Goal: Task Accomplishment & Management: Complete application form

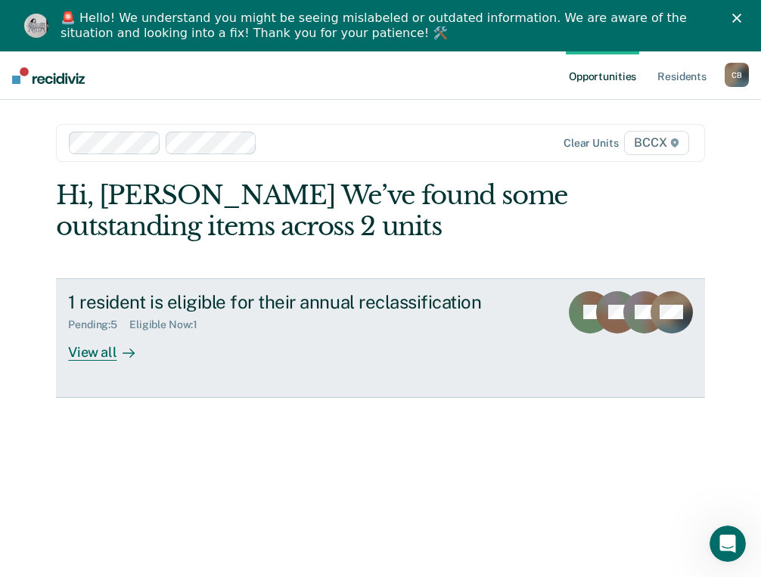
click at [95, 352] on div "View all" at bounding box center [110, 346] width 85 height 30
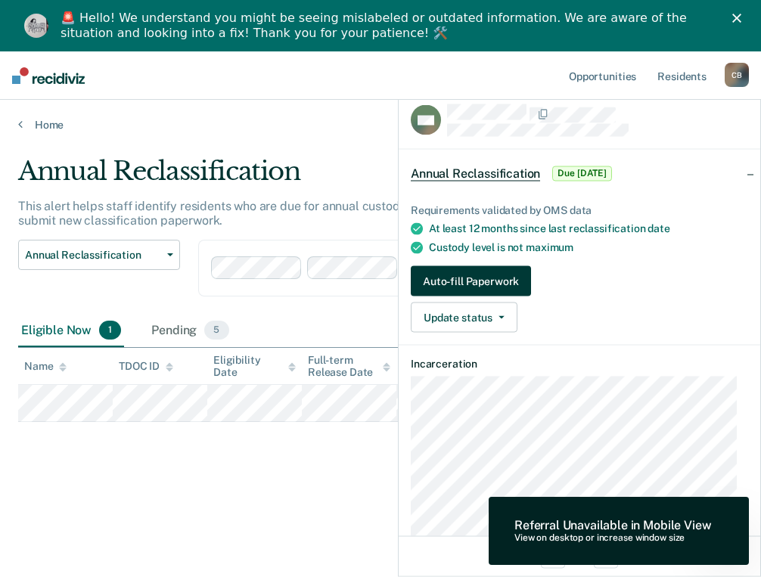
click at [495, 276] on button "Auto-fill Paperwork" at bounding box center [471, 281] width 120 height 30
click at [449, 276] on button "Auto-fill Paperwork" at bounding box center [471, 281] width 120 height 30
click at [458, 167] on span "Annual Reclassification" at bounding box center [475, 173] width 129 height 15
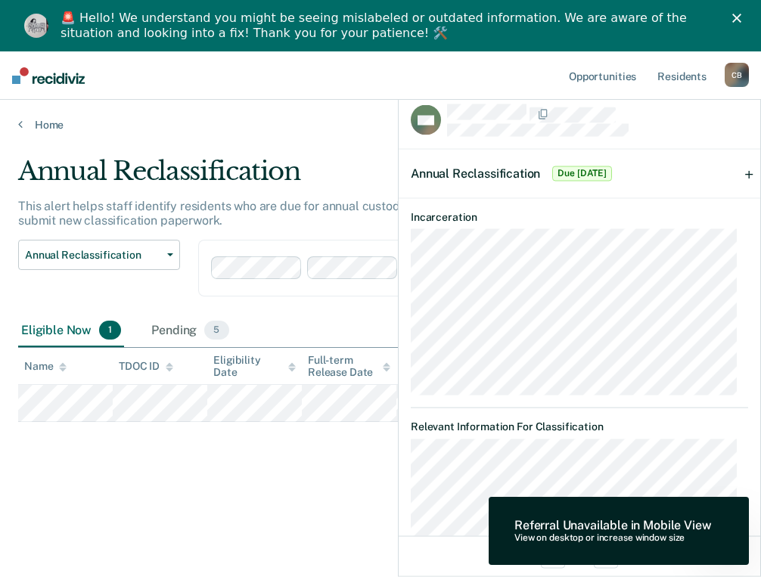
click at [373, 452] on div "Annual Reclassification This alert helps staff identify residents who are due f…" at bounding box center [380, 335] width 725 height 359
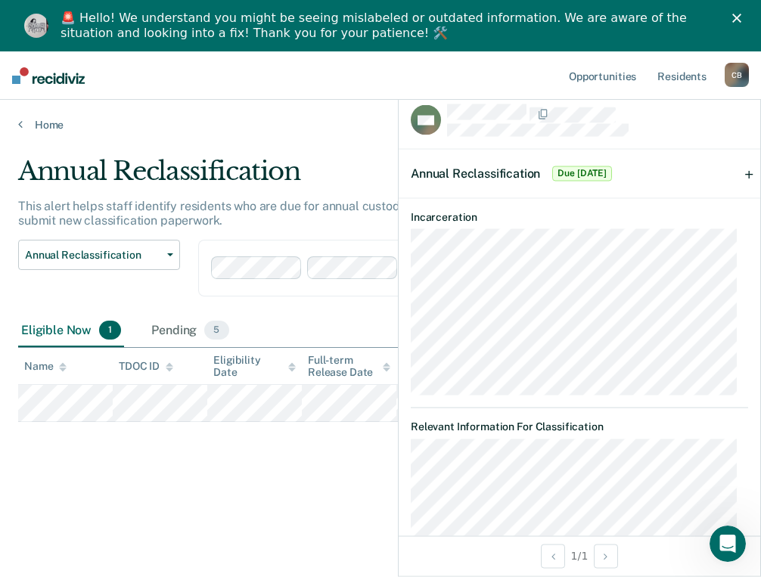
click at [311, 508] on div "Annual Reclassification This alert helps staff identify residents who are due f…" at bounding box center [380, 335] width 725 height 359
click at [254, 553] on div "Annual Reclassification This alert helps staff identify residents who are due f…" at bounding box center [380, 360] width 725 height 408
click at [351, 142] on main "Annual Reclassification This alert helps staff identify residents who are due f…" at bounding box center [380, 378] width 761 height 492
click at [176, 340] on div "Pending 5" at bounding box center [189, 331] width 83 height 33
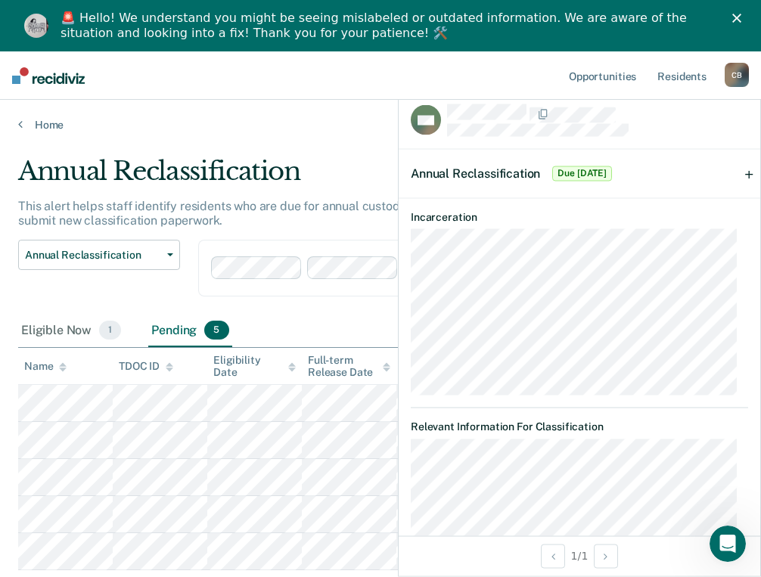
click at [741, 20] on polygon "Close" at bounding box center [736, 18] width 9 height 9
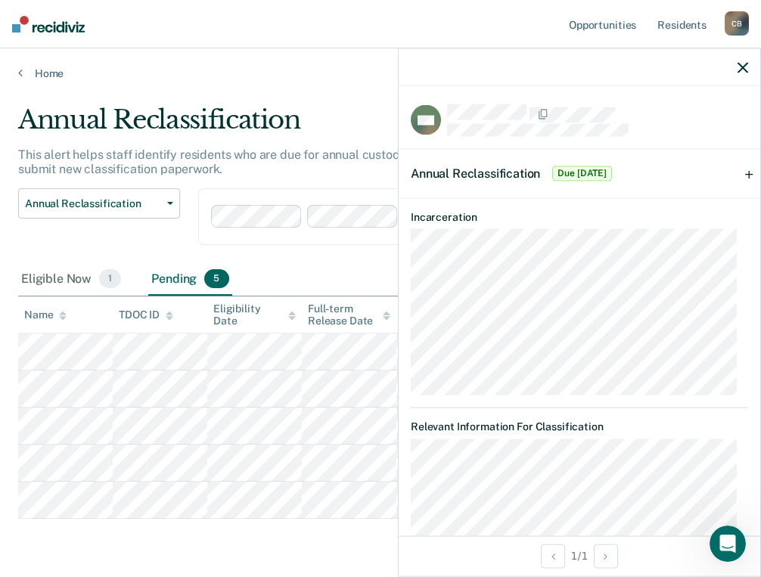
click at [741, 68] on icon "button" at bounding box center [743, 67] width 11 height 11
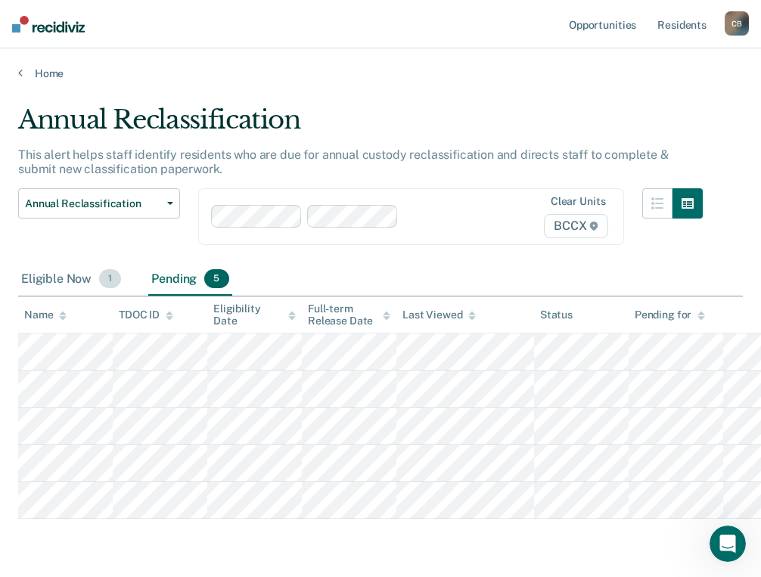
click at [61, 276] on div "Eligible Now 1" at bounding box center [71, 279] width 106 height 33
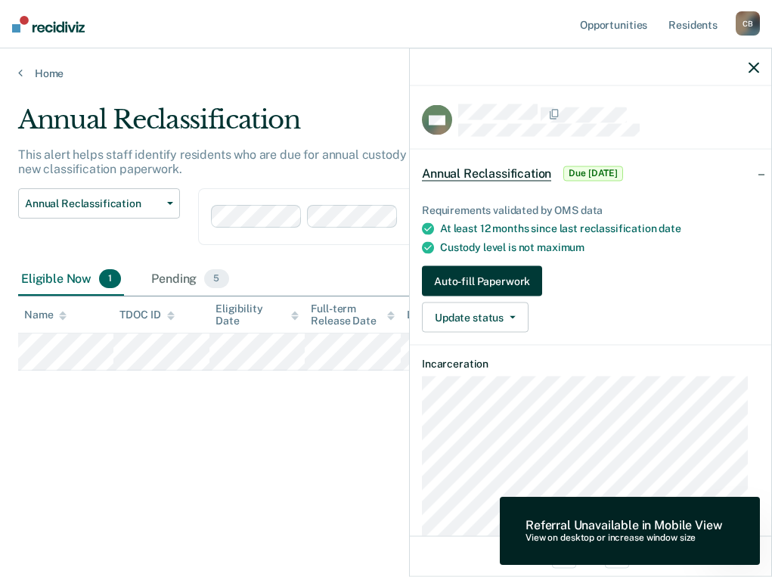
click at [507, 284] on button "Auto-fill Paperwork" at bounding box center [482, 281] width 120 height 30
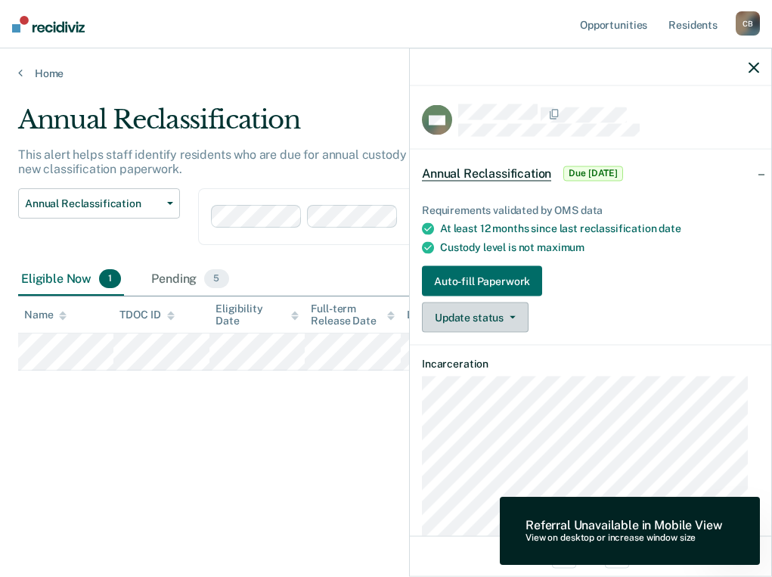
click at [520, 317] on button "Update status" at bounding box center [475, 318] width 107 height 30
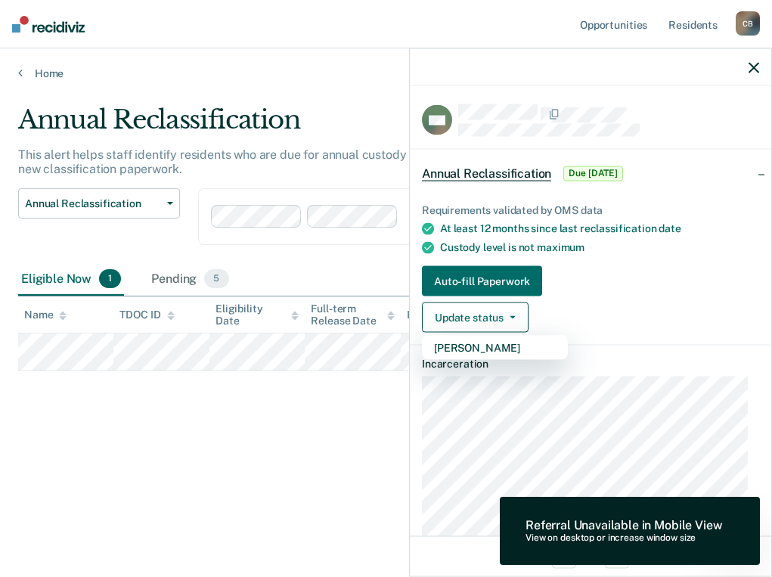
click at [234, 402] on div "Annual Reclassification This alert helps staff identify residents who are due f…" at bounding box center [386, 283] width 736 height 359
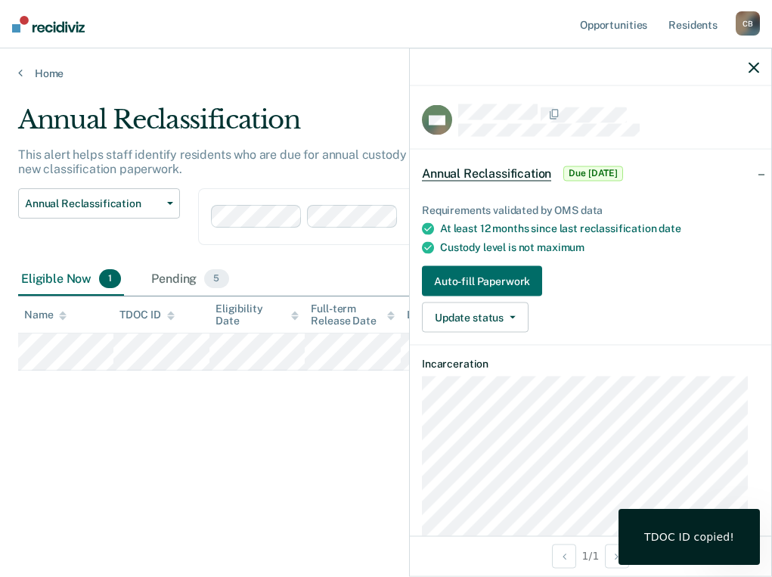
click at [765, 67] on div at bounding box center [591, 67] width 362 height 38
click at [760, 74] on div at bounding box center [591, 67] width 362 height 38
click at [763, 66] on div at bounding box center [591, 67] width 362 height 38
click at [753, 61] on button "button" at bounding box center [754, 67] width 11 height 13
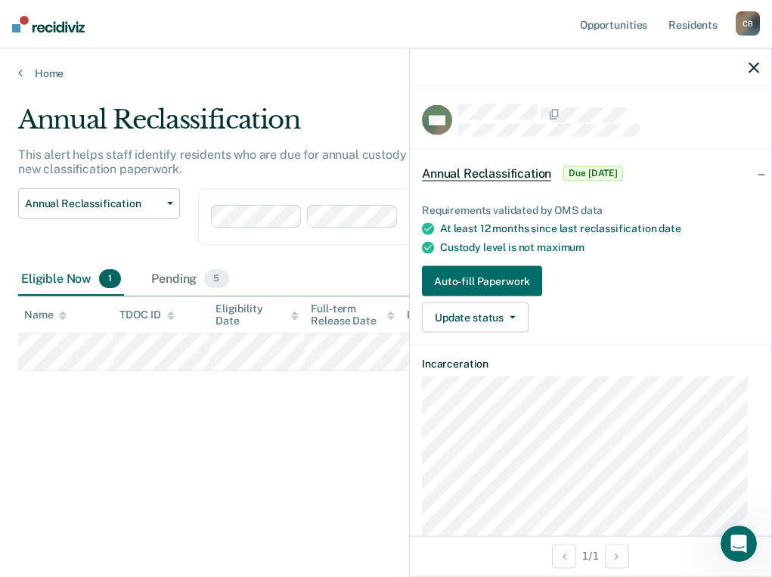
click at [315, 439] on div "Annual Reclassification This alert helps staff identify residents who are due f…" at bounding box center [386, 283] width 736 height 359
click at [496, 321] on button "Update status" at bounding box center [475, 318] width 107 height 30
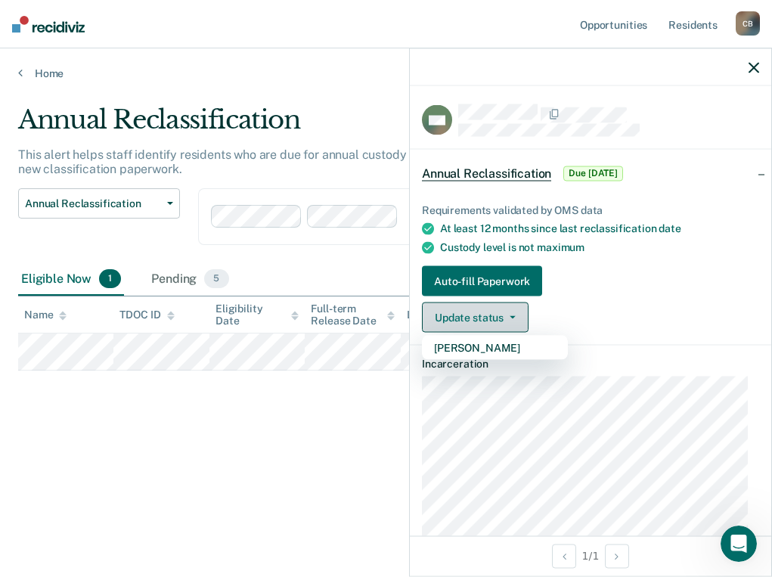
click at [496, 321] on button "Update status" at bounding box center [475, 318] width 107 height 30
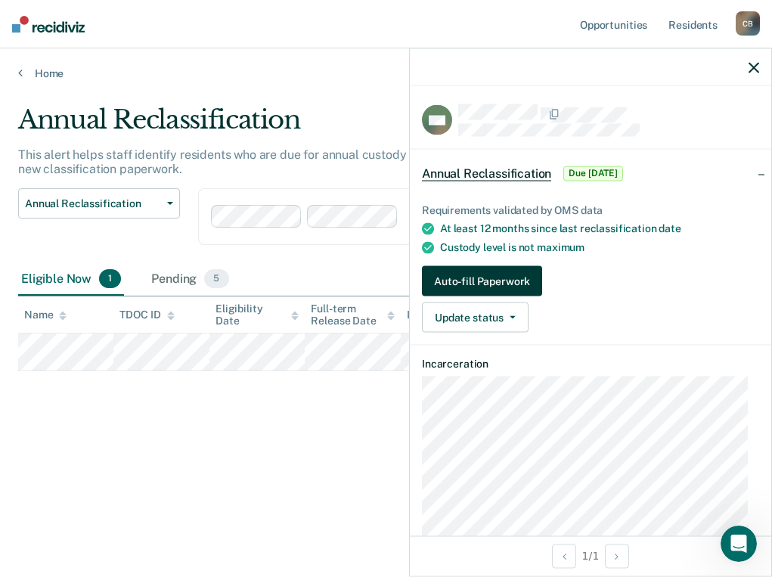
click at [485, 277] on button "Auto-fill Paperwork" at bounding box center [482, 281] width 120 height 30
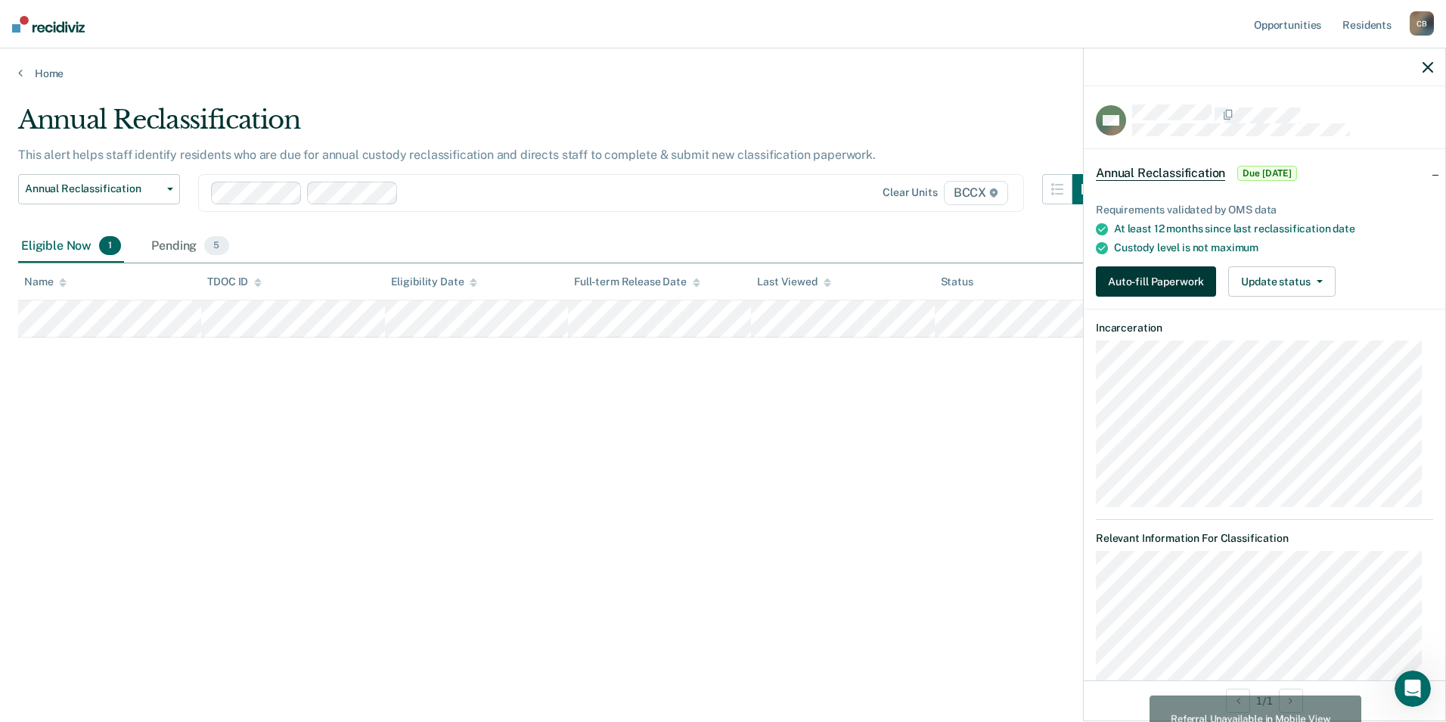
click at [772, 280] on button "Auto-fill Paperwork" at bounding box center [1156, 281] width 120 height 30
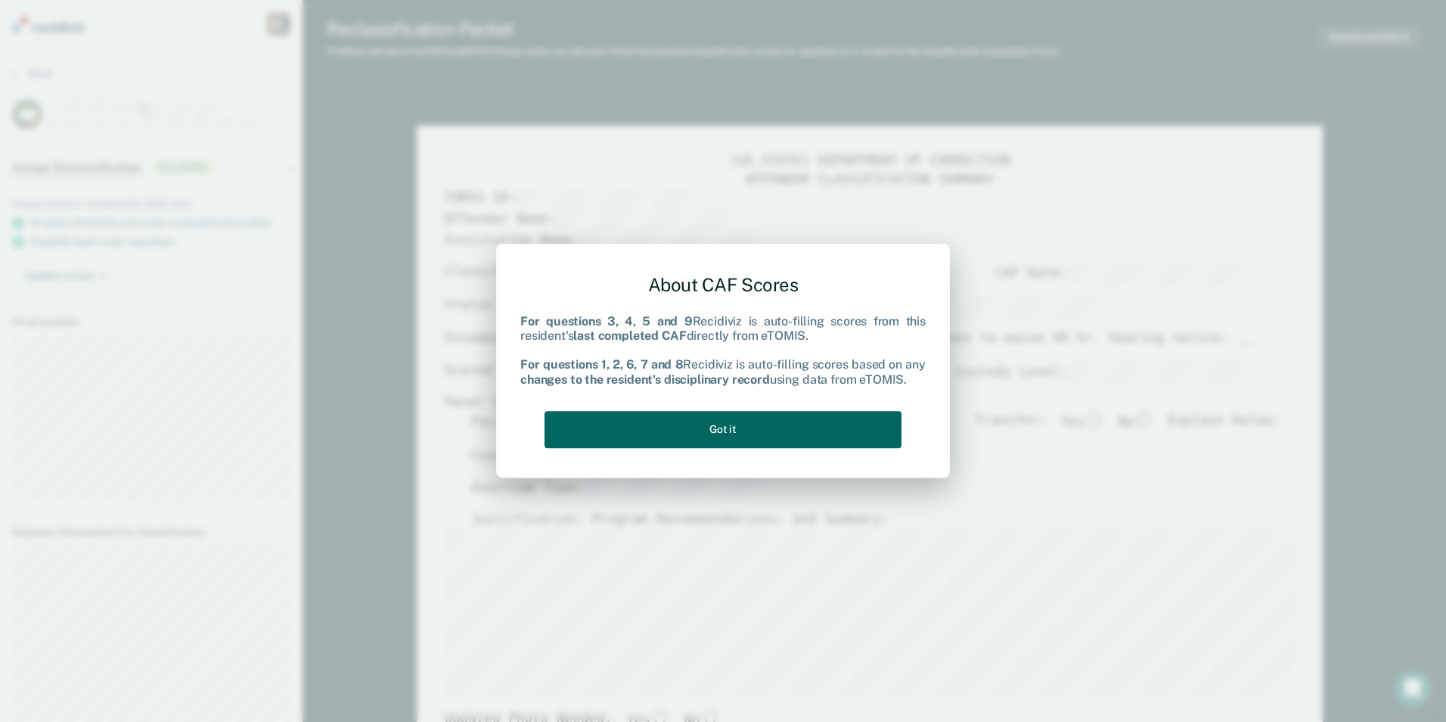
click at [757, 434] on button "Got it" at bounding box center [723, 429] width 357 height 37
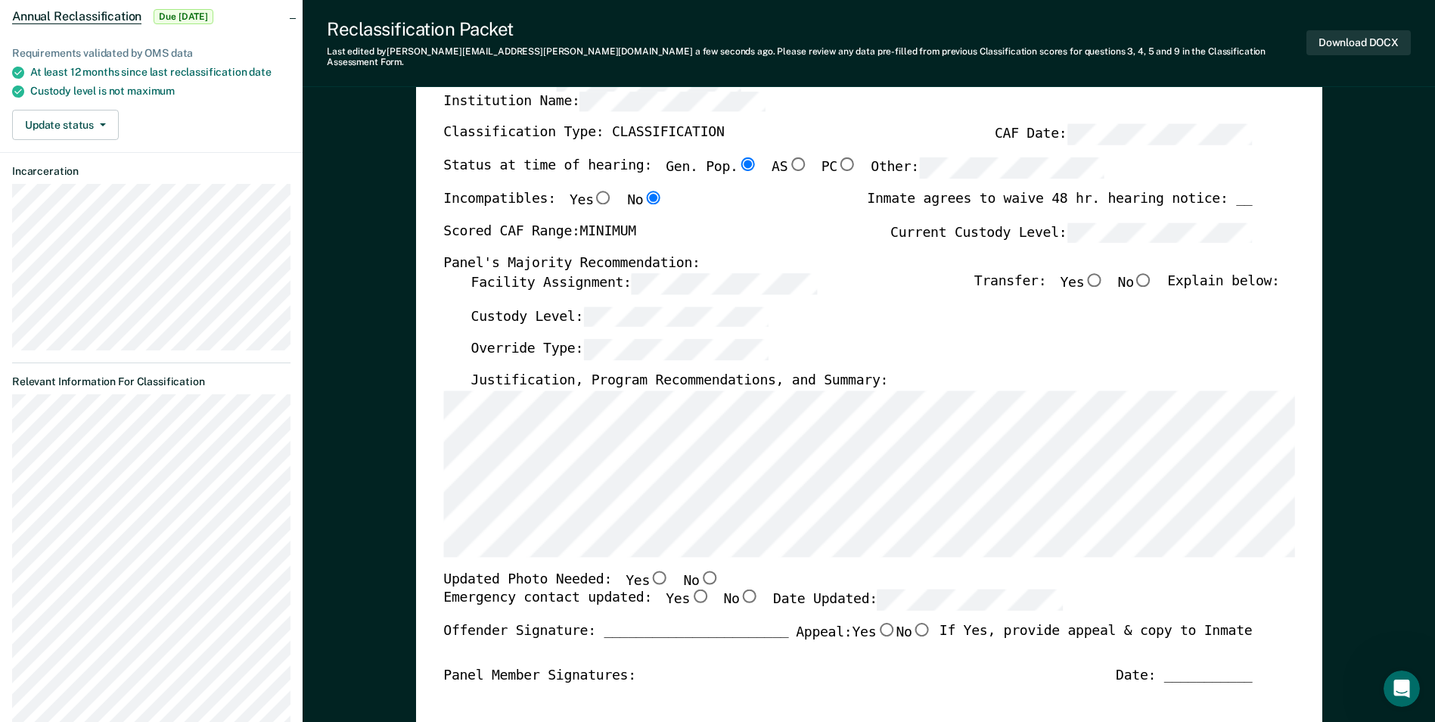
scroll to position [151, 0]
click at [699, 569] on input "No" at bounding box center [709, 576] width 20 height 14
type textarea "x"
radio input "true"
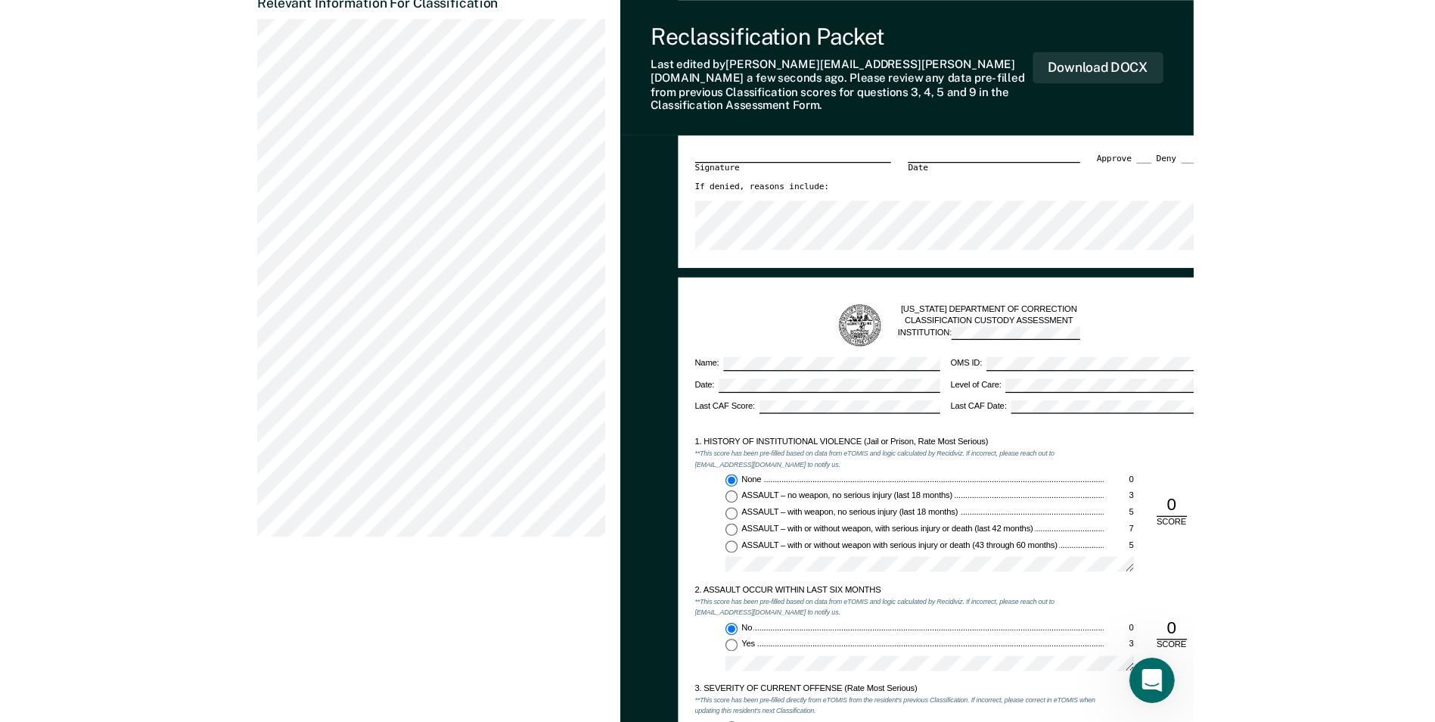
scroll to position [0, 0]
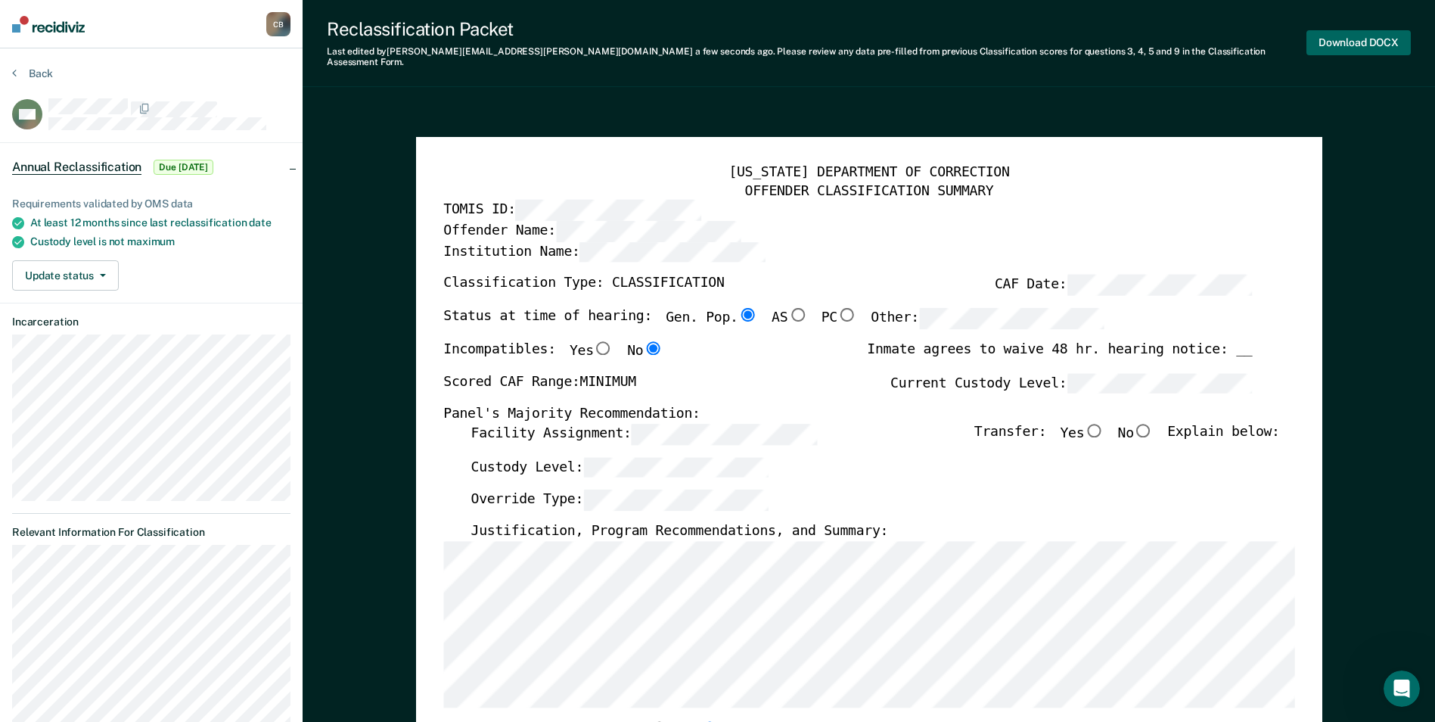
click at [772, 33] on button "Download DOCX" at bounding box center [1358, 42] width 104 height 25
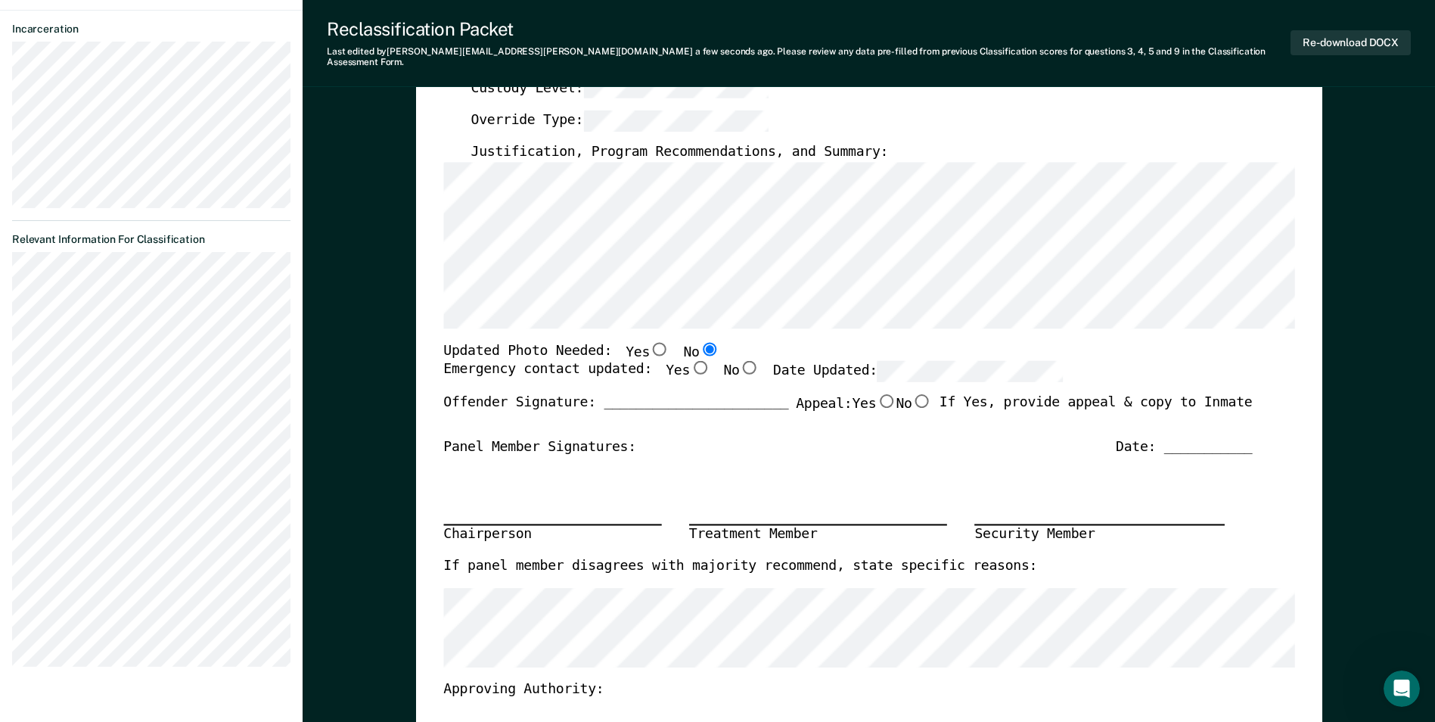
scroll to position [378, 0]
click at [690, 362] on input "Yes" at bounding box center [700, 369] width 20 height 14
type textarea "x"
radio input "true"
click at [772, 411] on div "Offender Signature: _______________________ Appeal: Yes No If Yes, provide appe…" at bounding box center [847, 417] width 809 height 44
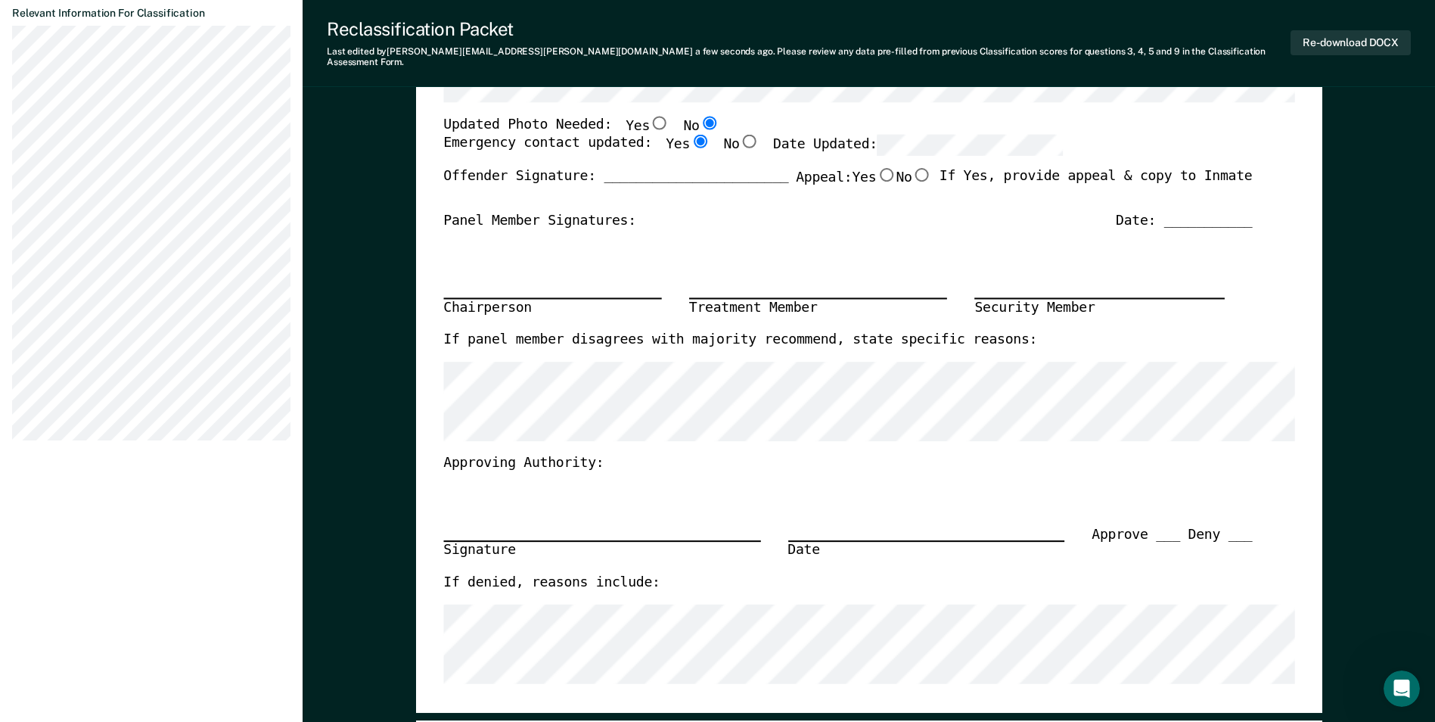
scroll to position [151, 0]
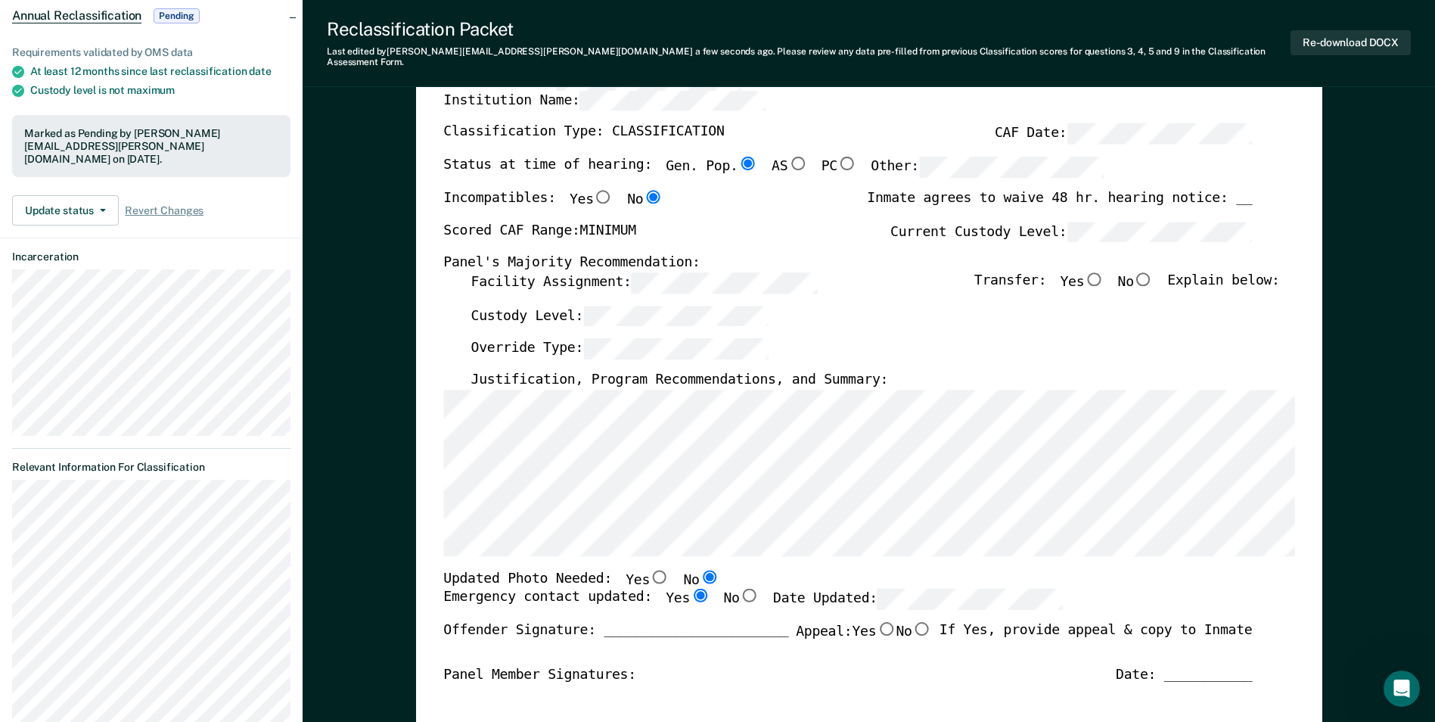
click at [772, 272] on input "No" at bounding box center [1144, 279] width 20 height 14
type textarea "x"
radio input "true"
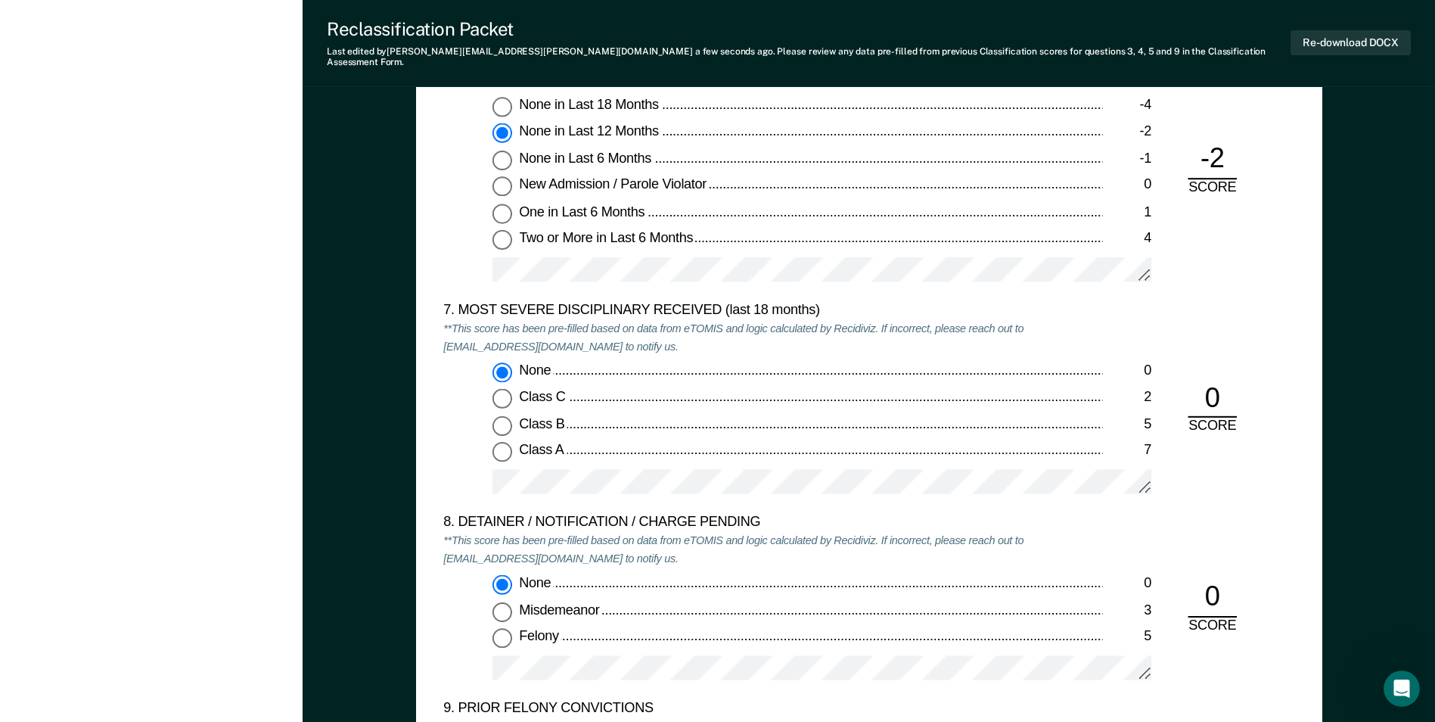
scroll to position [3329, 0]
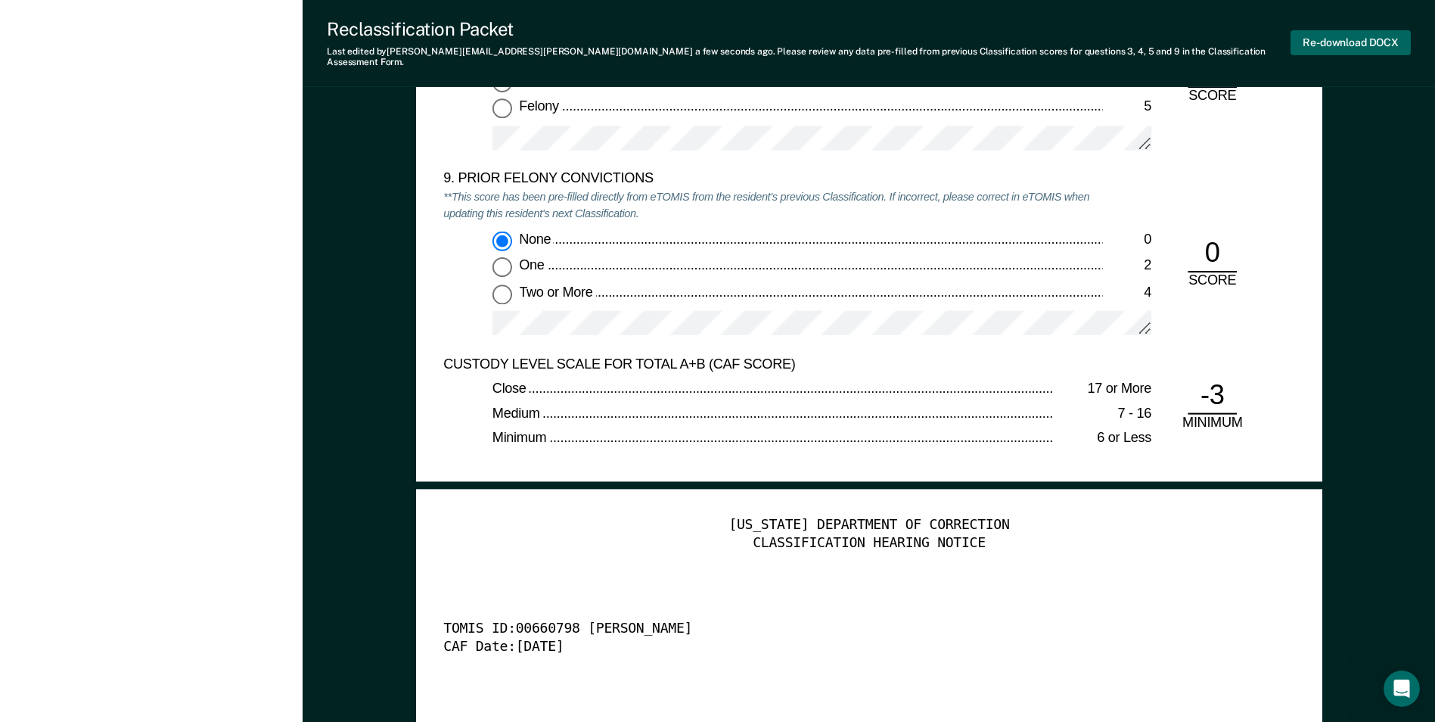
click at [772, 33] on button "Re-download DOCX" at bounding box center [1351, 42] width 120 height 25
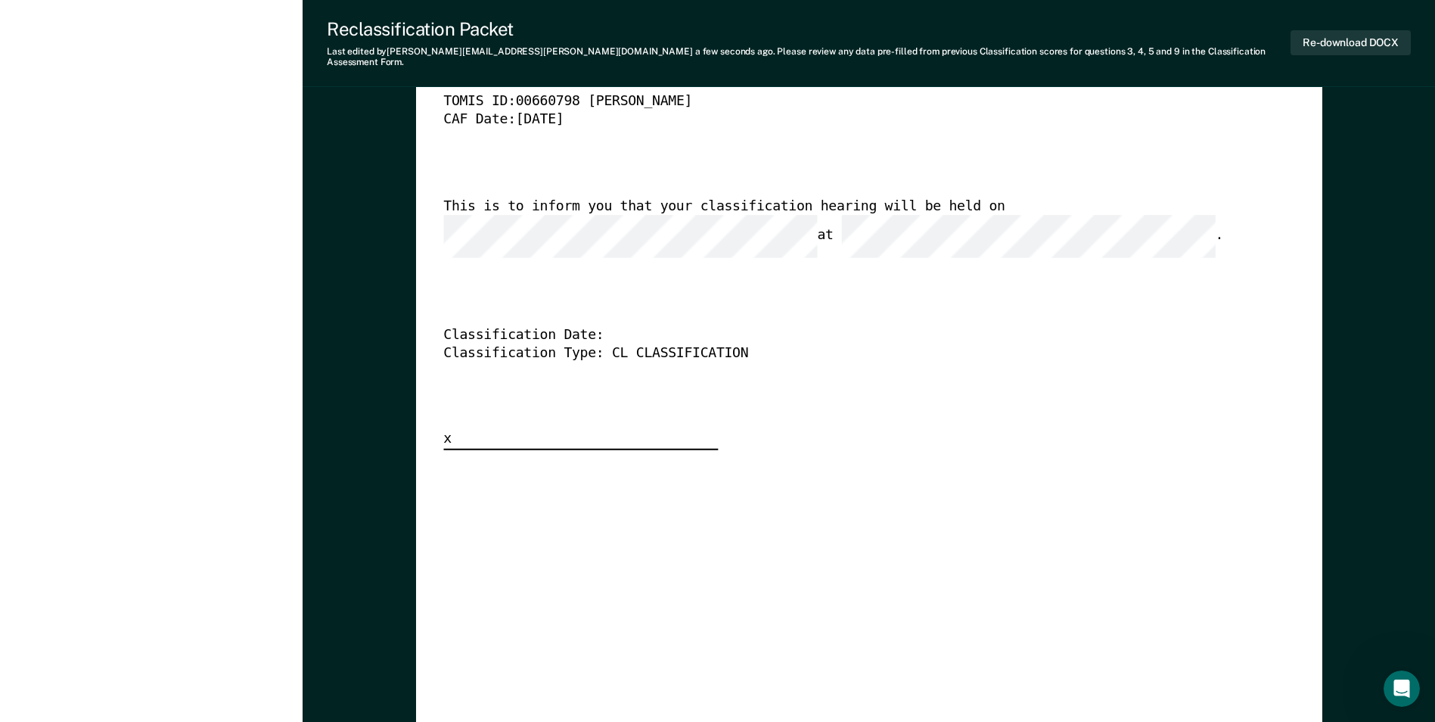
scroll to position [3783, 0]
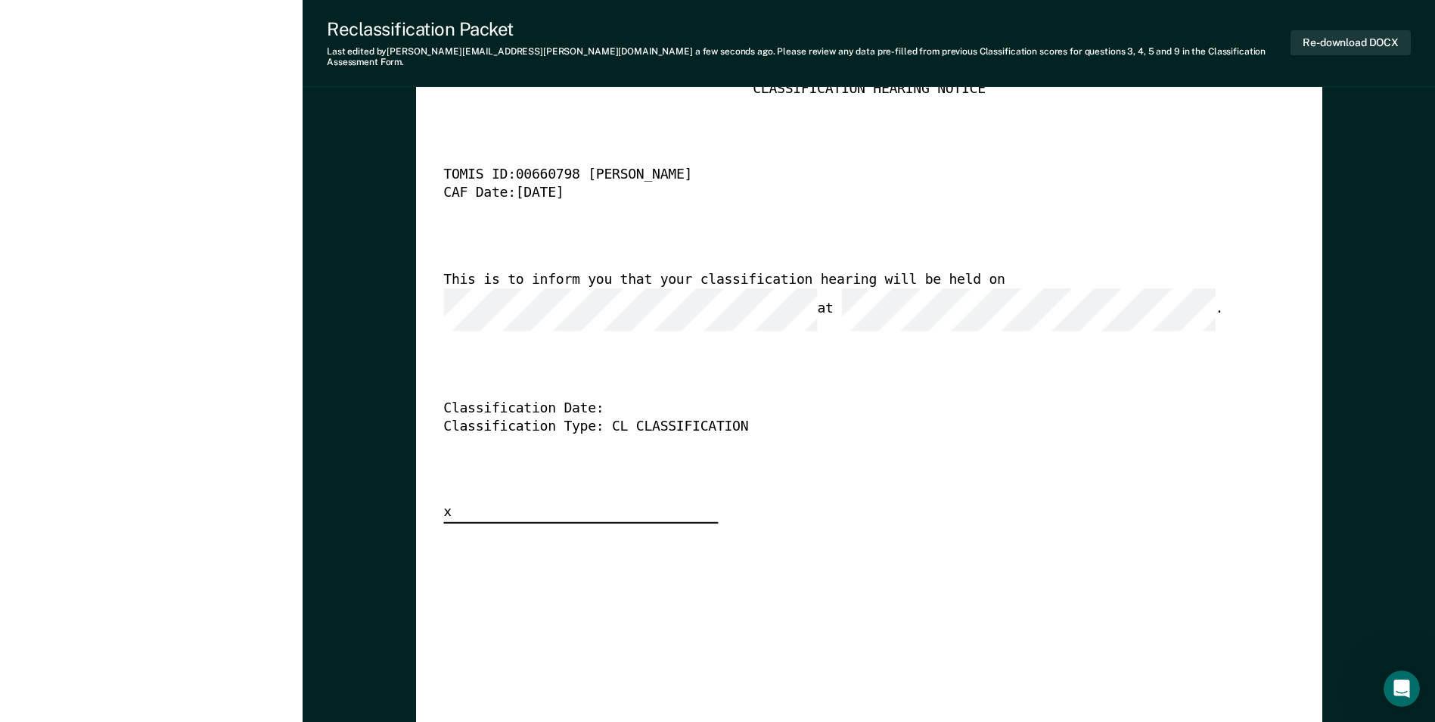
click at [772, 349] on div "TENNESSEE DEPARTMENT OF CORRECTION CLASSIFICATION HEARING NOTICE TOMIS ID: 0066…" at bounding box center [868, 293] width 851 height 461
click at [772, 417] on div "TENNESSEE DEPARTMENT OF CORRECTION CLASSIFICATION HEARING NOTICE TOMIS ID: 0066…" at bounding box center [868, 293] width 851 height 461
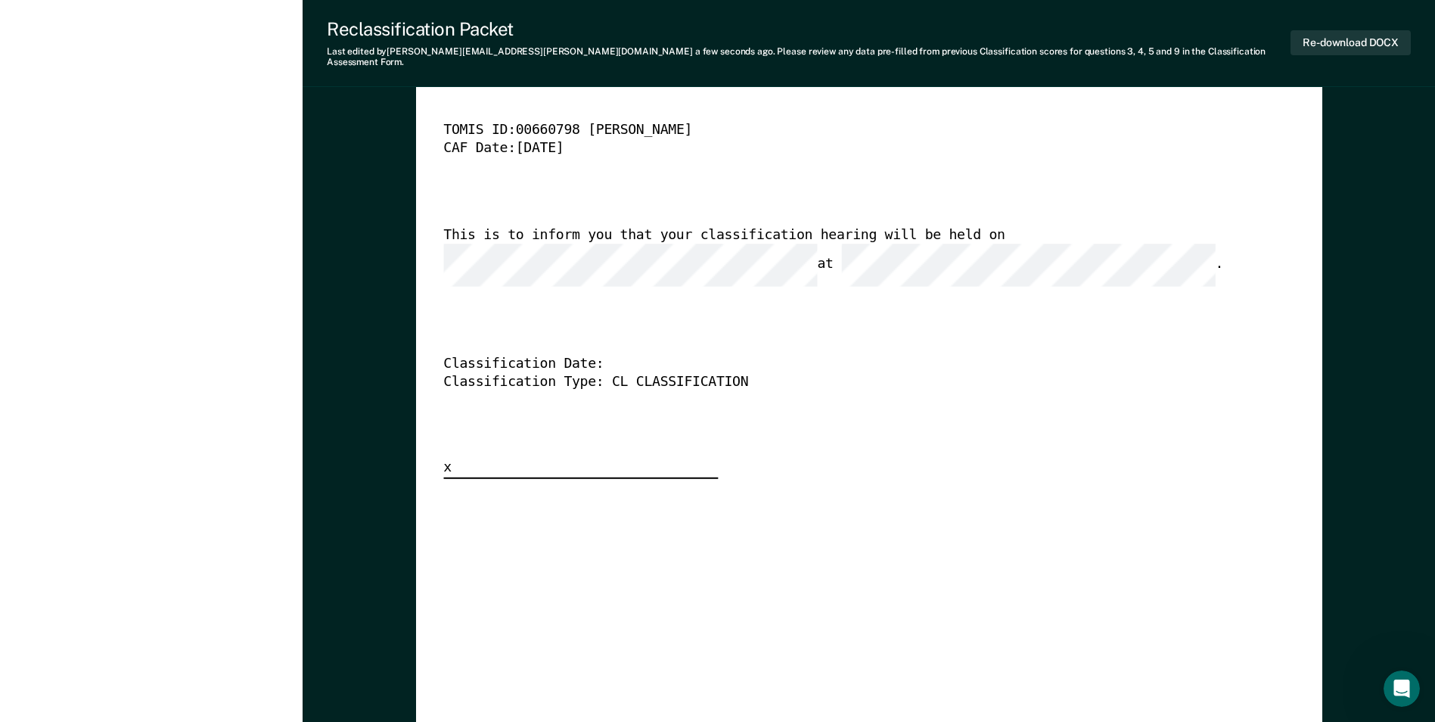
type textarea "x"
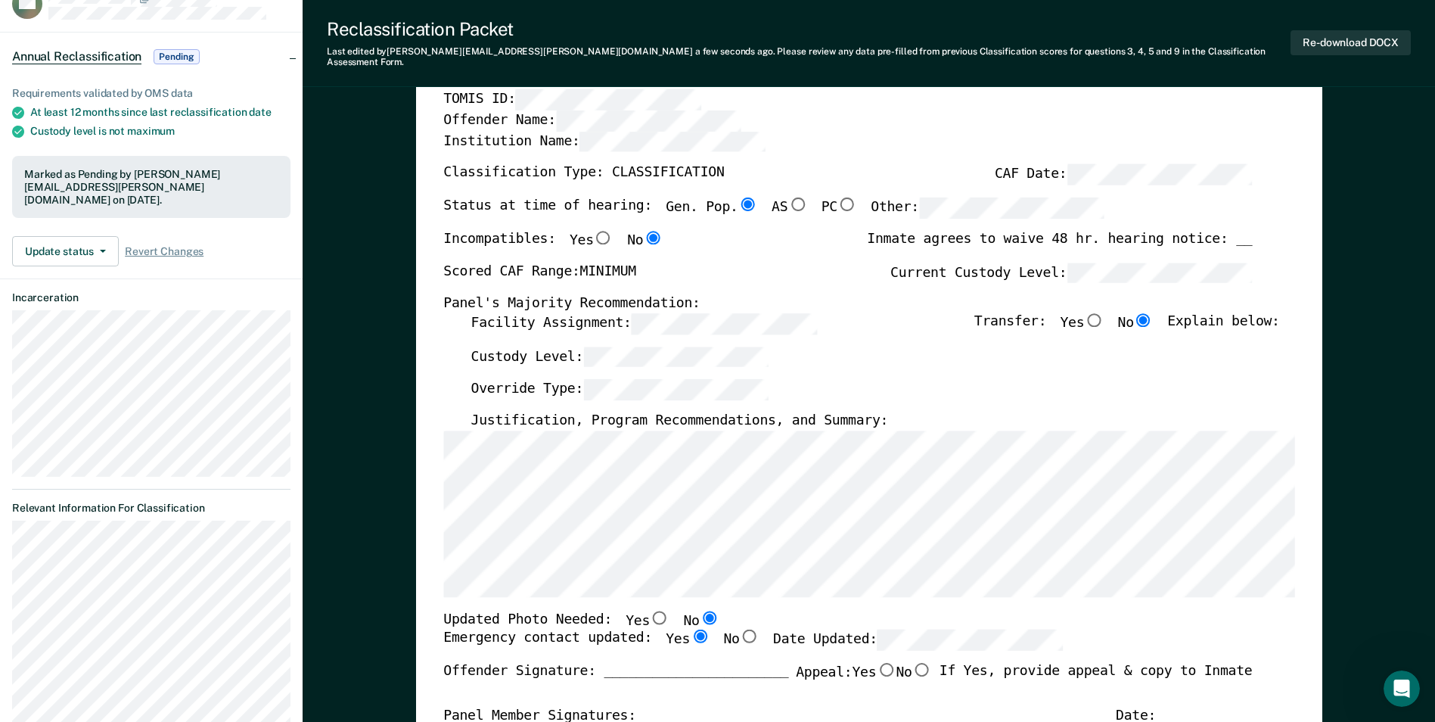
scroll to position [0, 0]
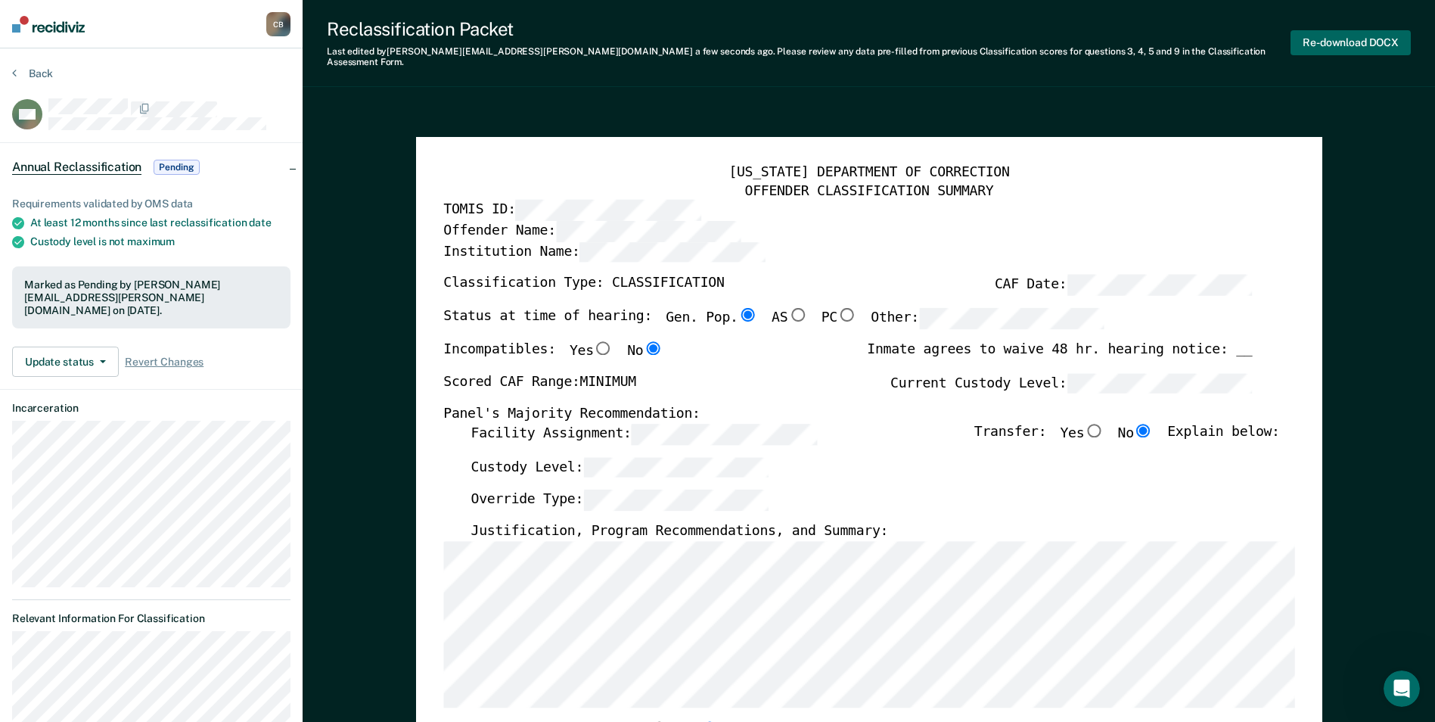
click at [772, 39] on button "Re-download DOCX" at bounding box center [1351, 42] width 120 height 25
